Goal: Connect with others: Connect with others

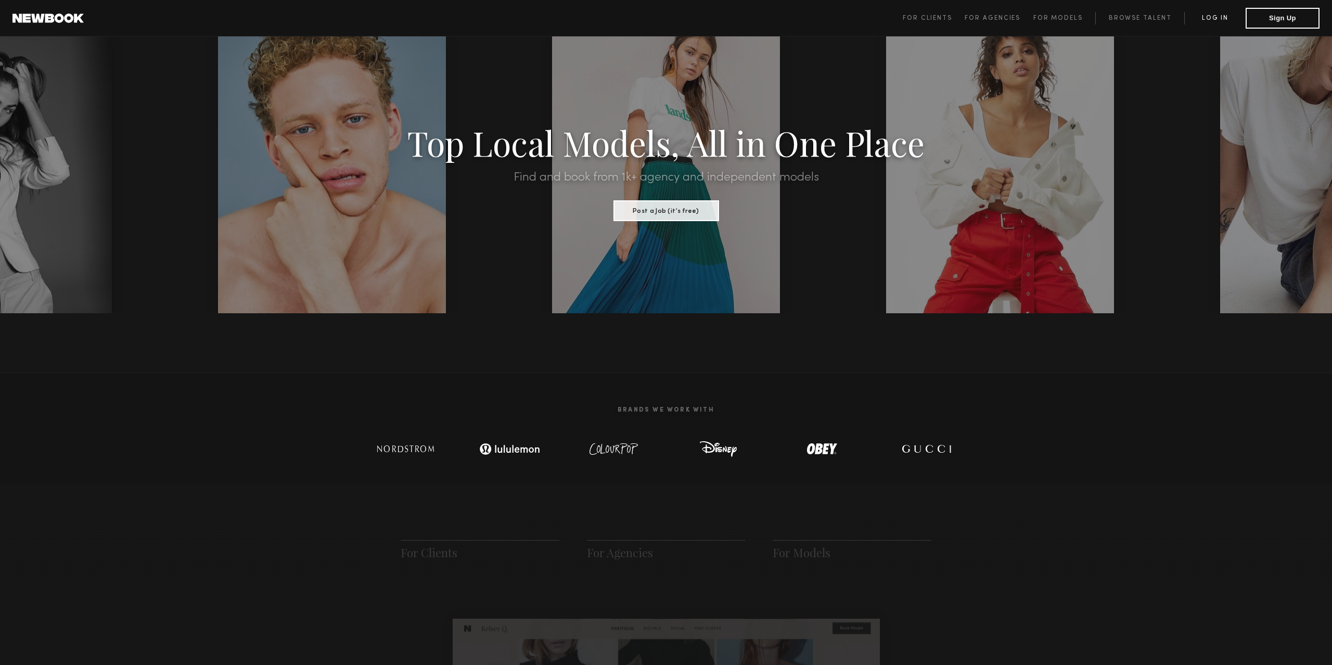
click at [1223, 18] on link "Log in" at bounding box center [1214, 18] width 61 height 12
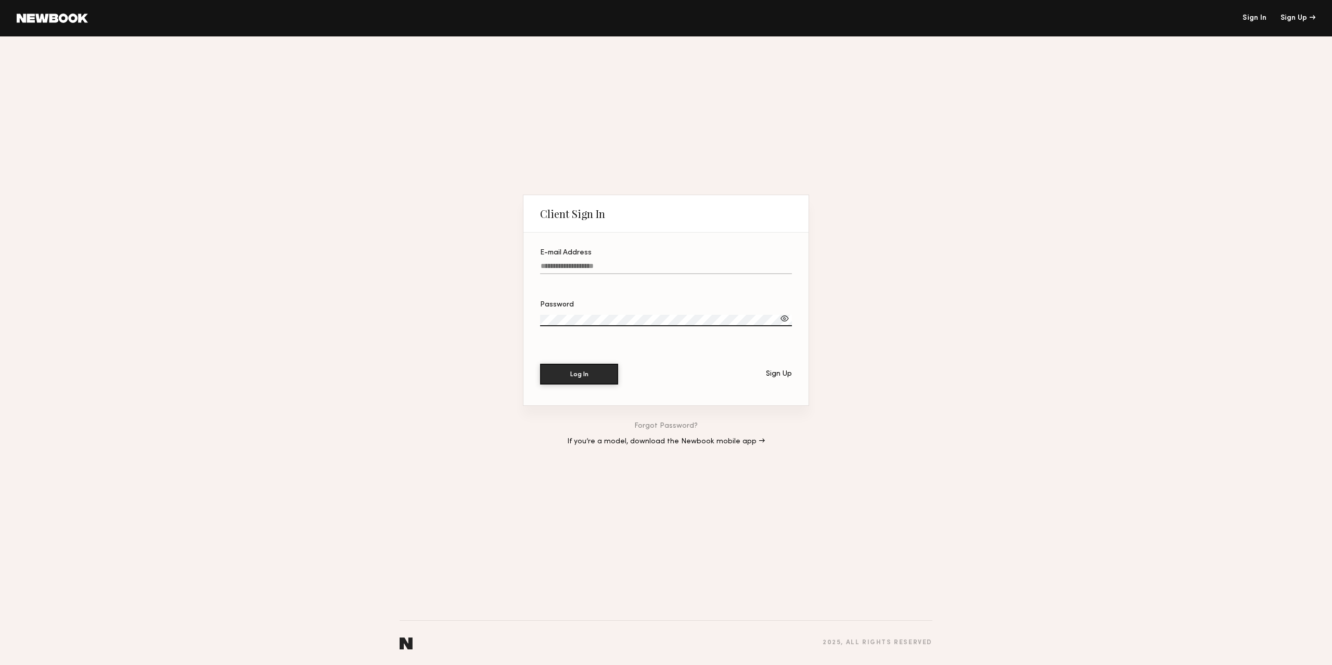
click at [624, 267] on input "E-mail Address" at bounding box center [666, 268] width 252 height 12
type input "**********"
click at [608, 314] on label "Password" at bounding box center [666, 318] width 252 height 35
click at [540, 364] on button "Log In" at bounding box center [579, 374] width 78 height 21
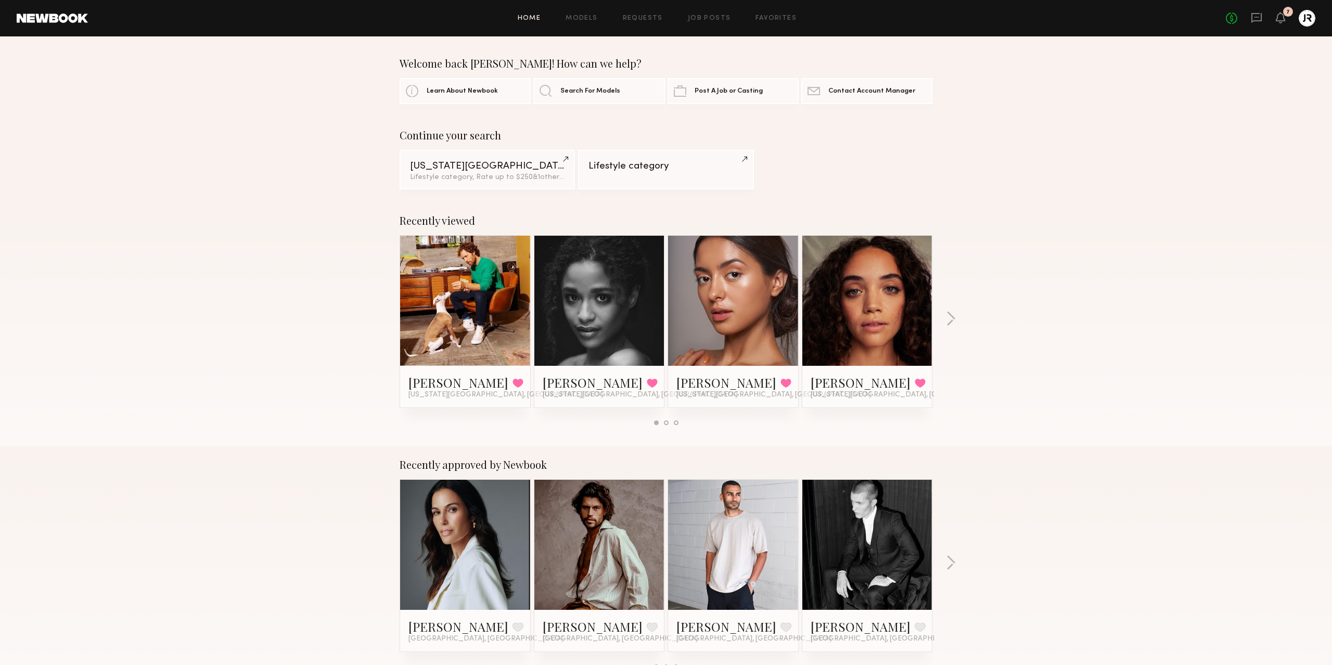
click at [703, 296] on link at bounding box center [732, 301] width 63 height 130
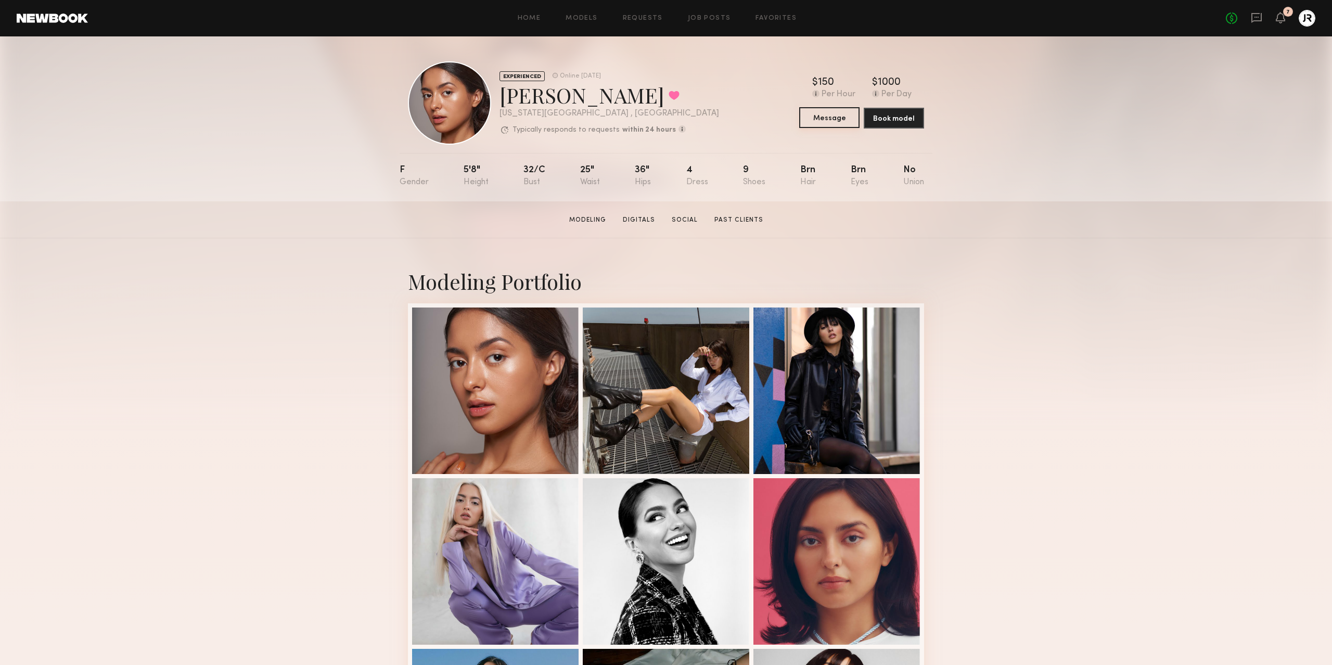
click at [830, 120] on button "Message" at bounding box center [829, 117] width 60 height 21
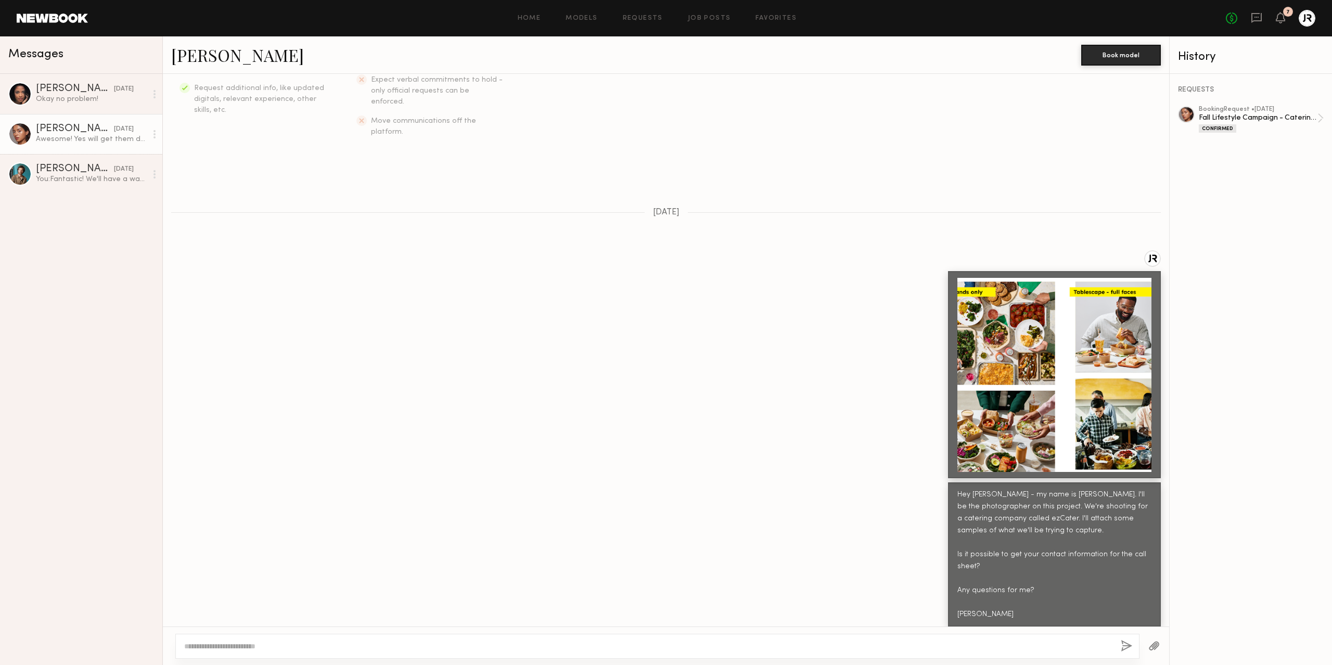
scroll to position [229, 0]
click at [1023, 321] on div at bounding box center [1054, 373] width 194 height 194
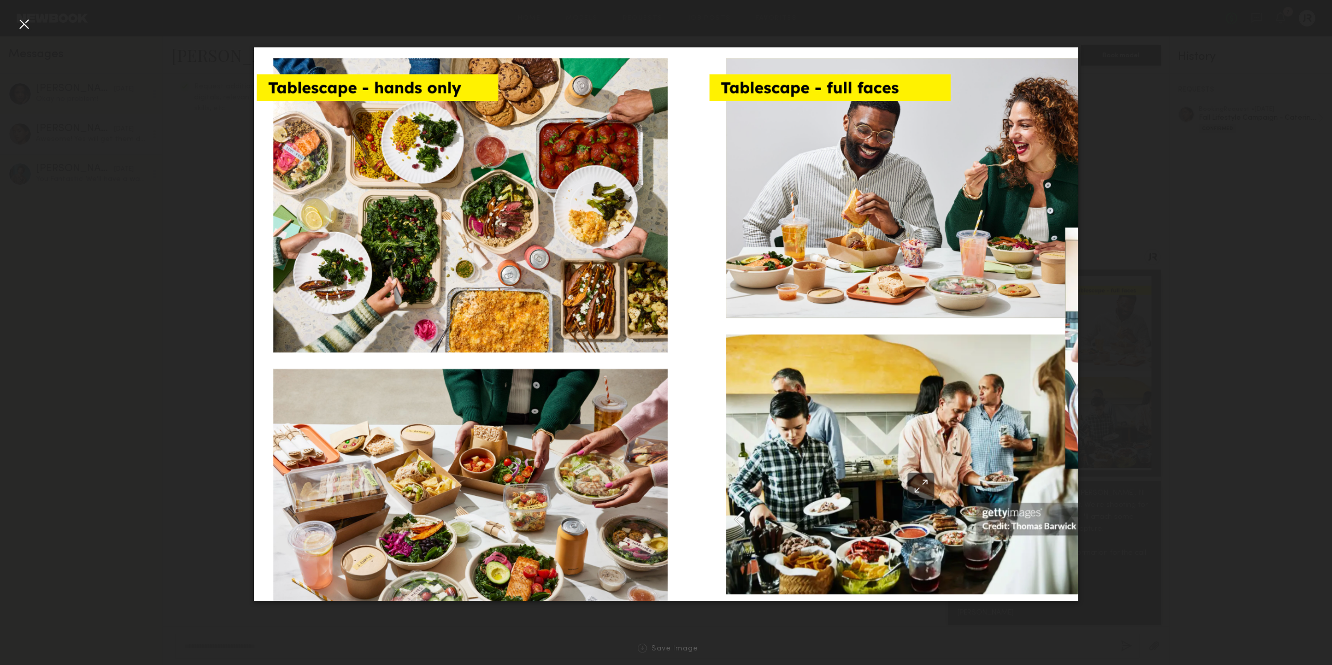
click at [22, 27] on div at bounding box center [24, 24] width 17 height 17
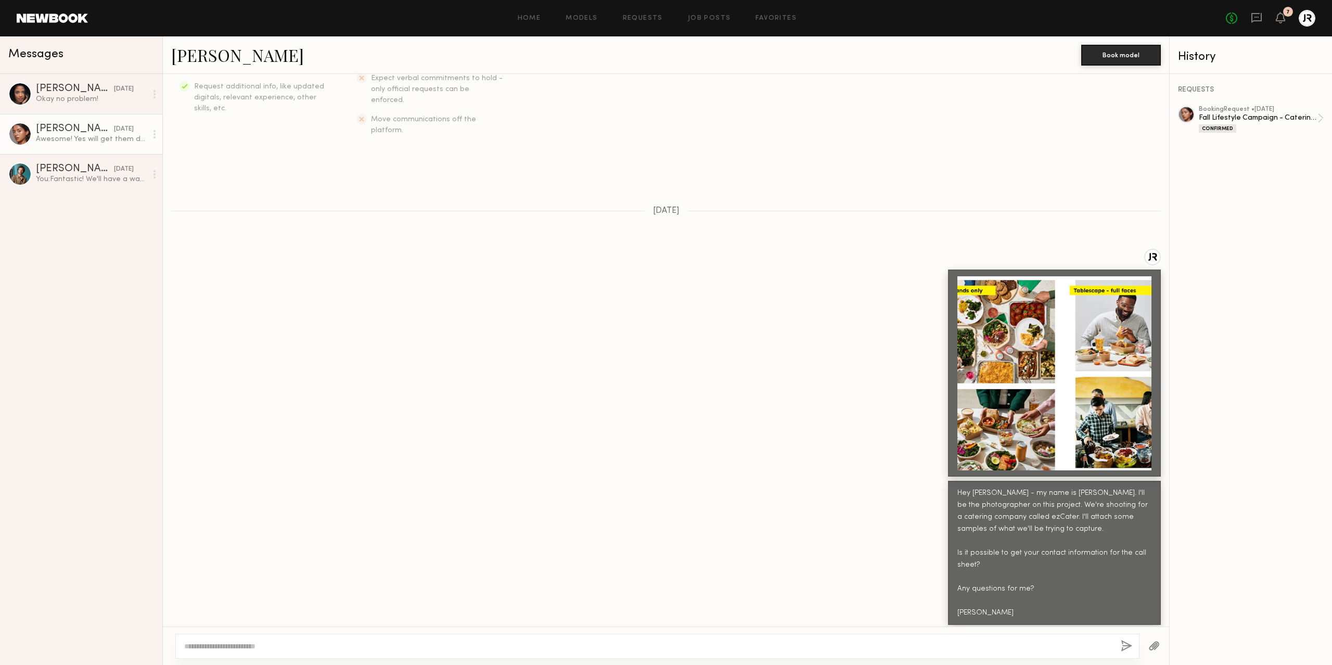
click at [291, 278] on div at bounding box center [666, 363] width 1006 height 228
click at [59, 25] on header "Home Models Requests Job Posts Favorites Sign Out No fees up to $5,000 7" at bounding box center [666, 18] width 1332 height 36
click at [60, 20] on link at bounding box center [52, 18] width 71 height 9
